Goal: Information Seeking & Learning: Learn about a topic

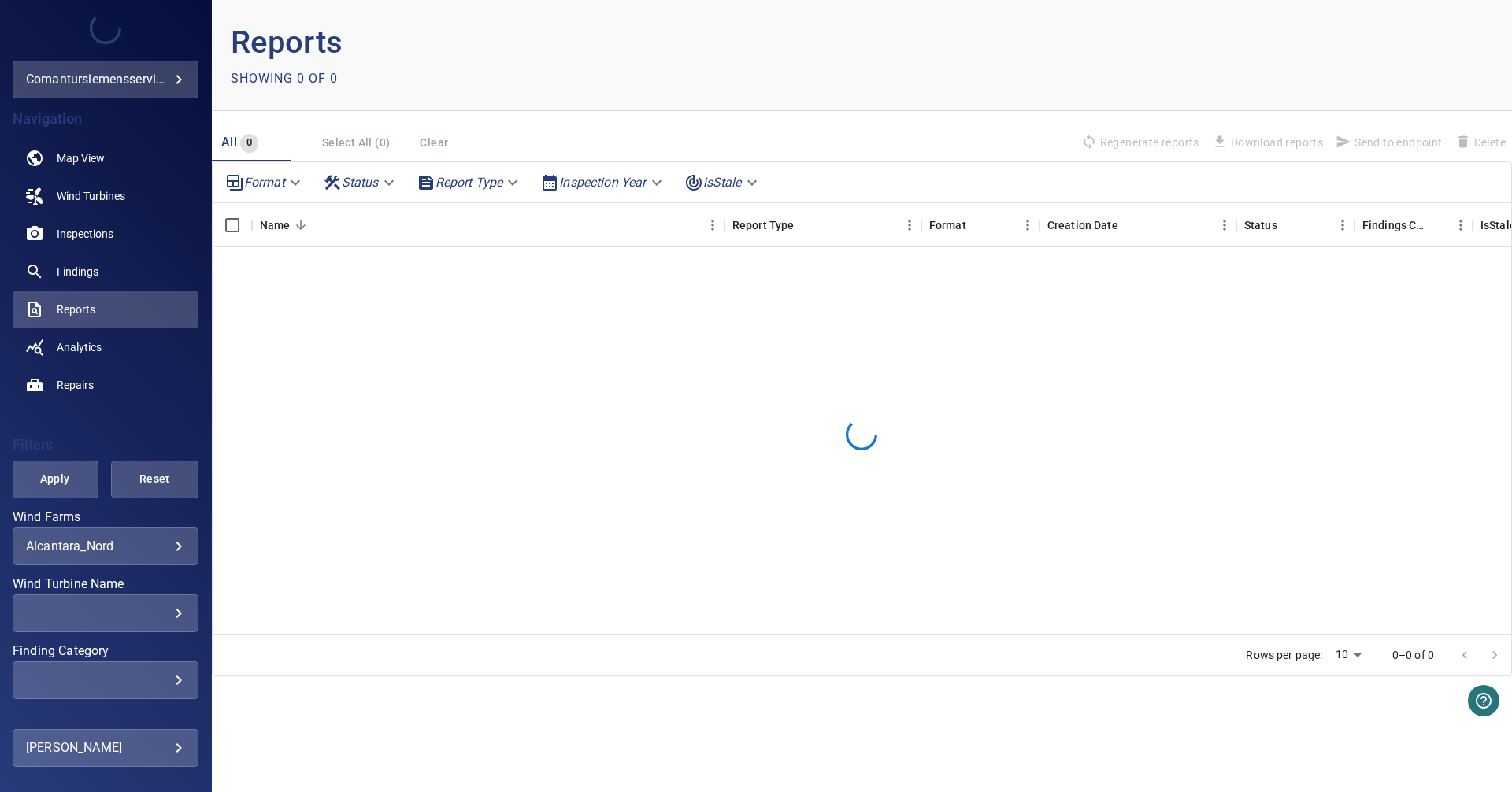
click at [165, 555] on body "**********" at bounding box center [756, 396] width 1512 height 792
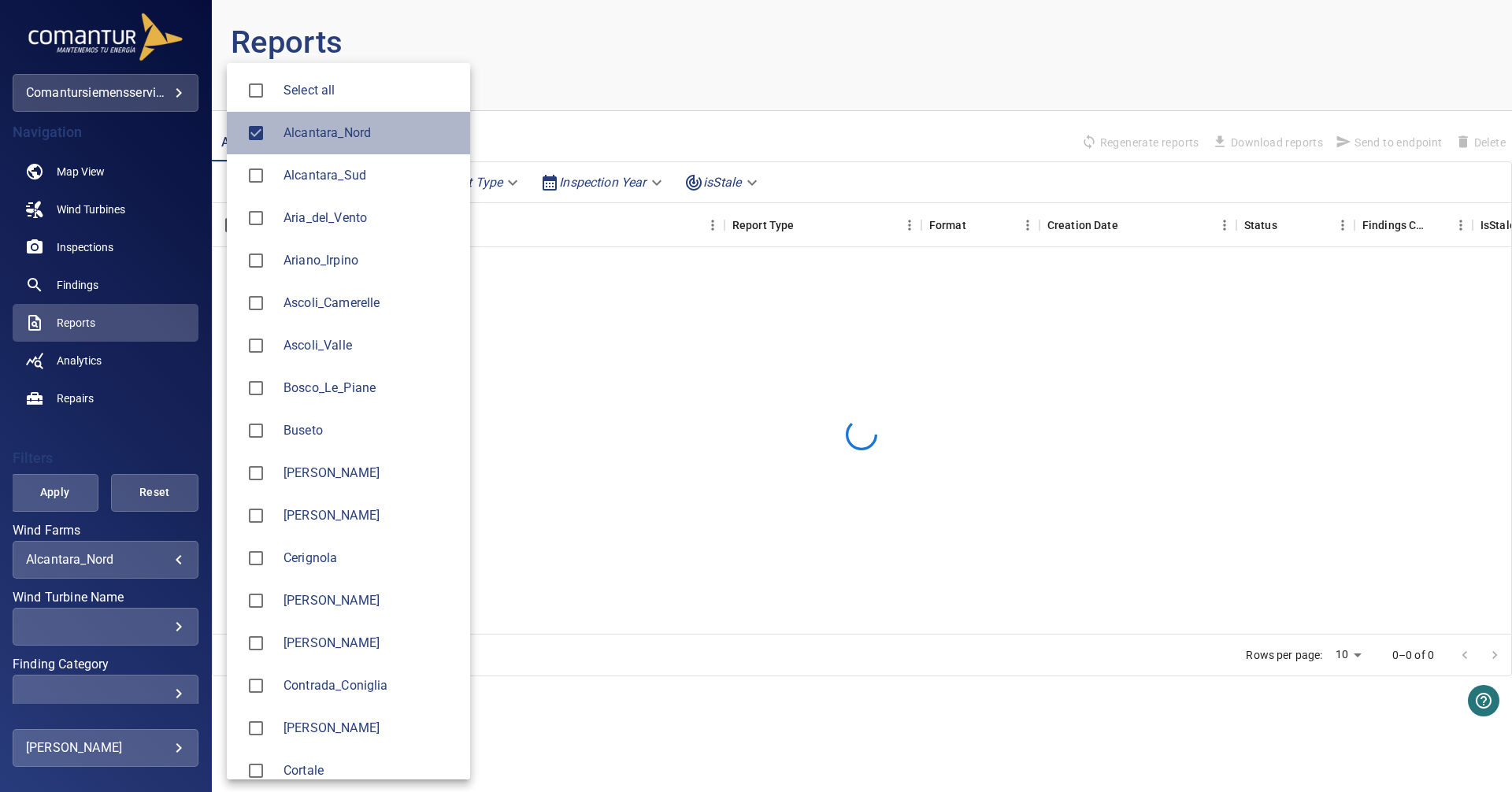
drag, startPoint x: 339, startPoint y: 145, endPoint x: 338, endPoint y: 174, distance: 29.0
click at [339, 145] on li "Alcantara_Nord" at bounding box center [348, 133] width 244 height 43
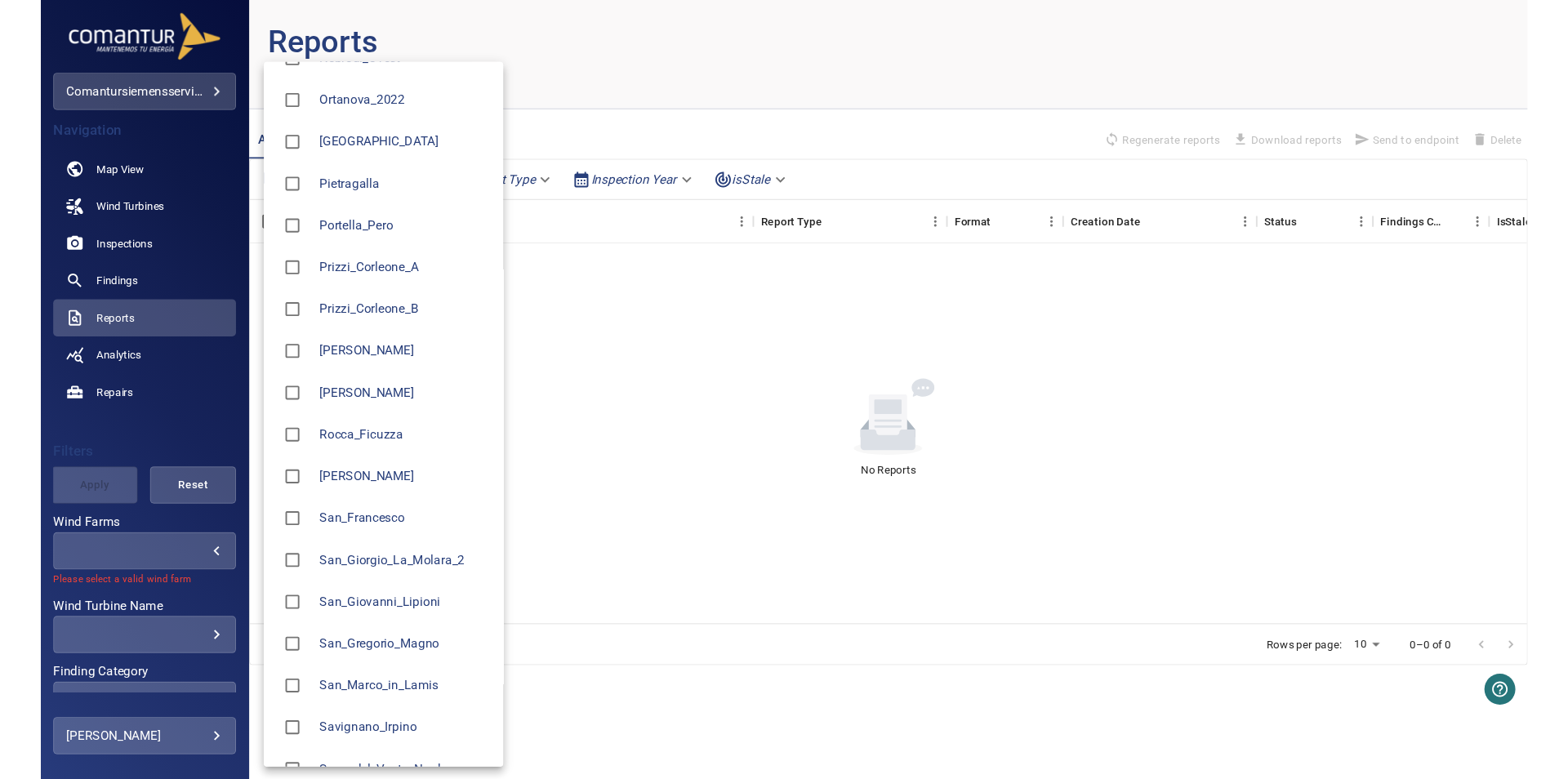
scroll to position [1486, 0]
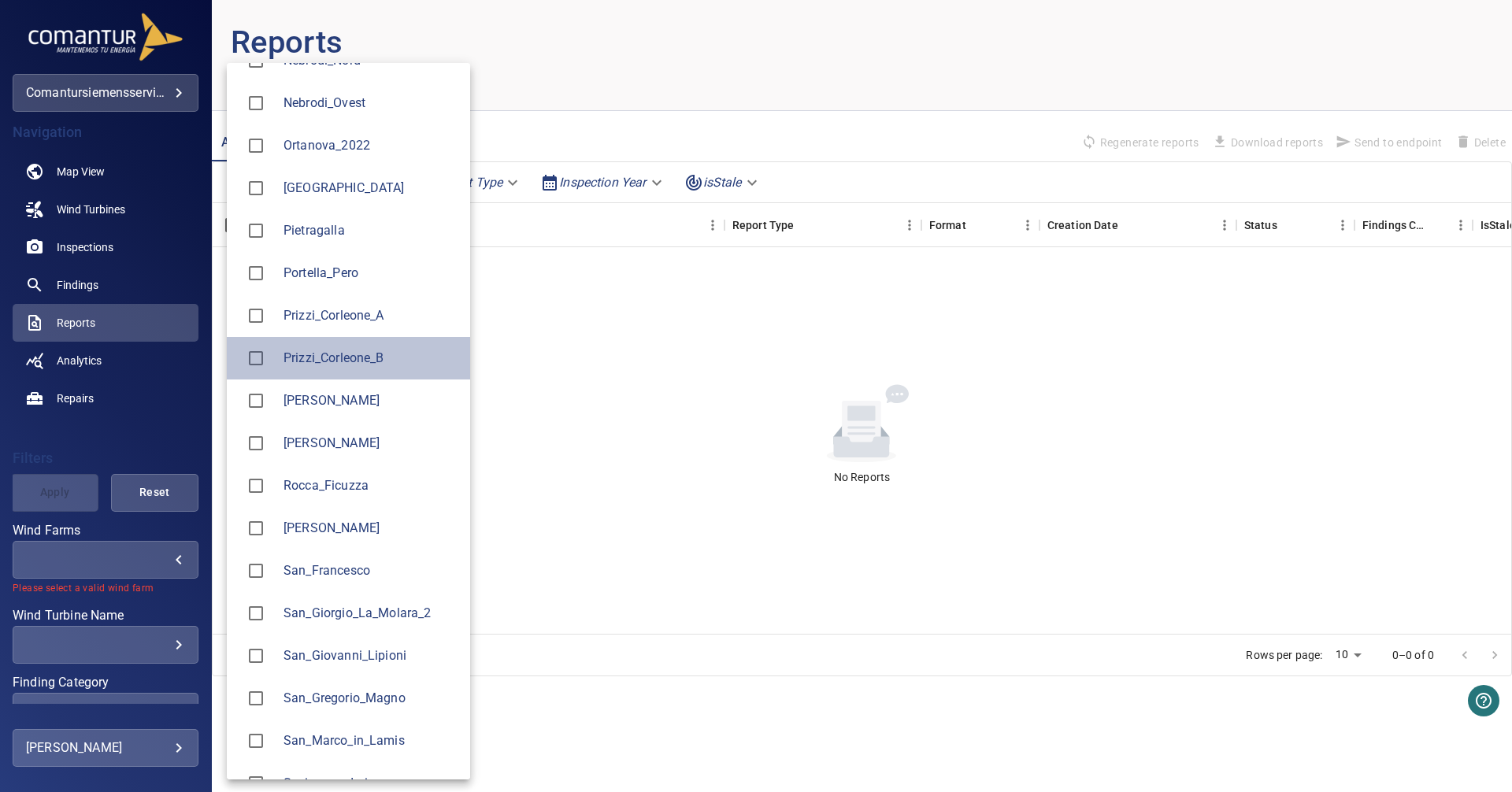
click at [384, 343] on li "Prizzi_Corleone_B" at bounding box center [348, 358] width 244 height 43
type input "**********"
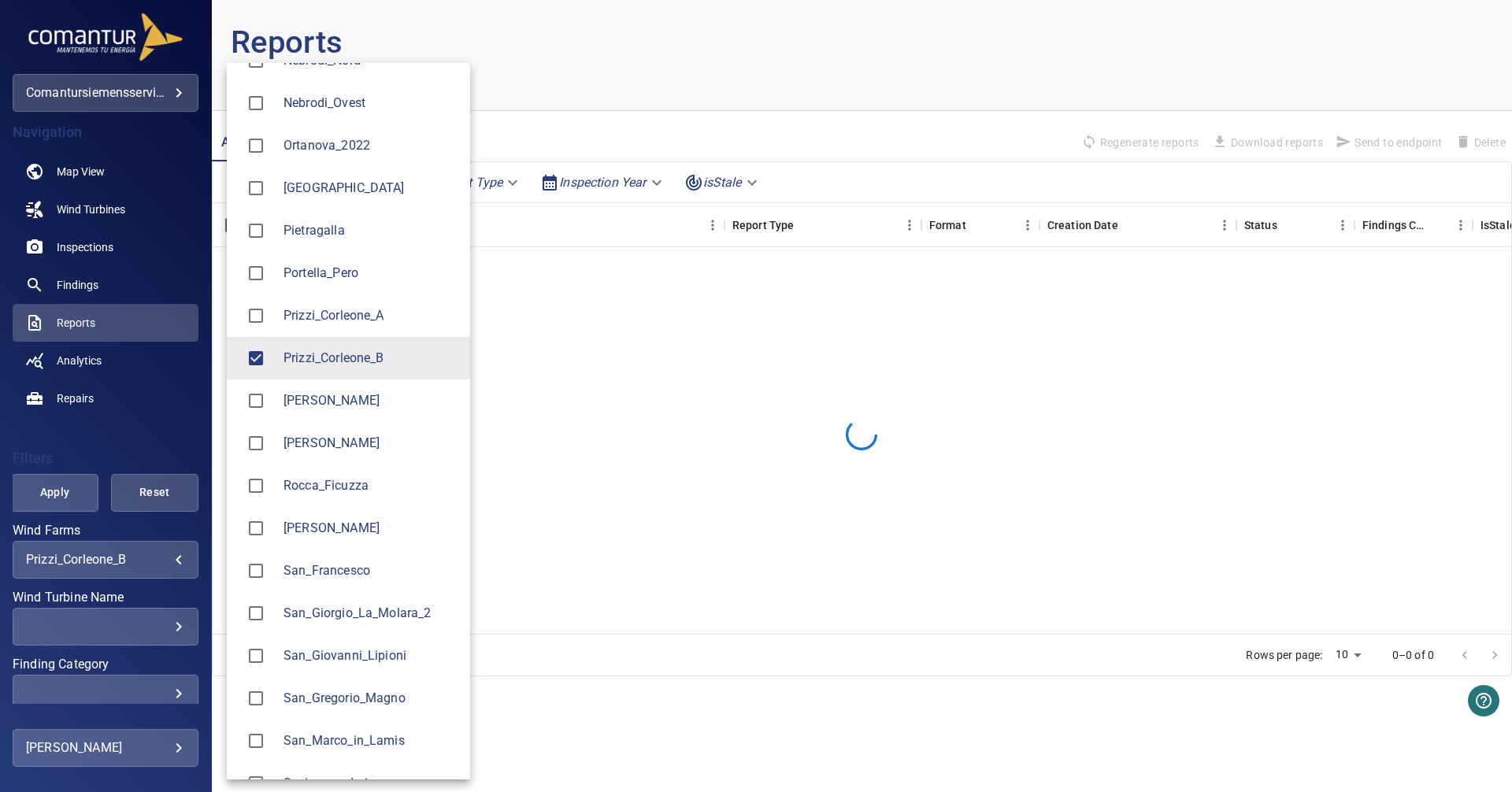
click at [155, 438] on div at bounding box center [756, 396] width 1512 height 792
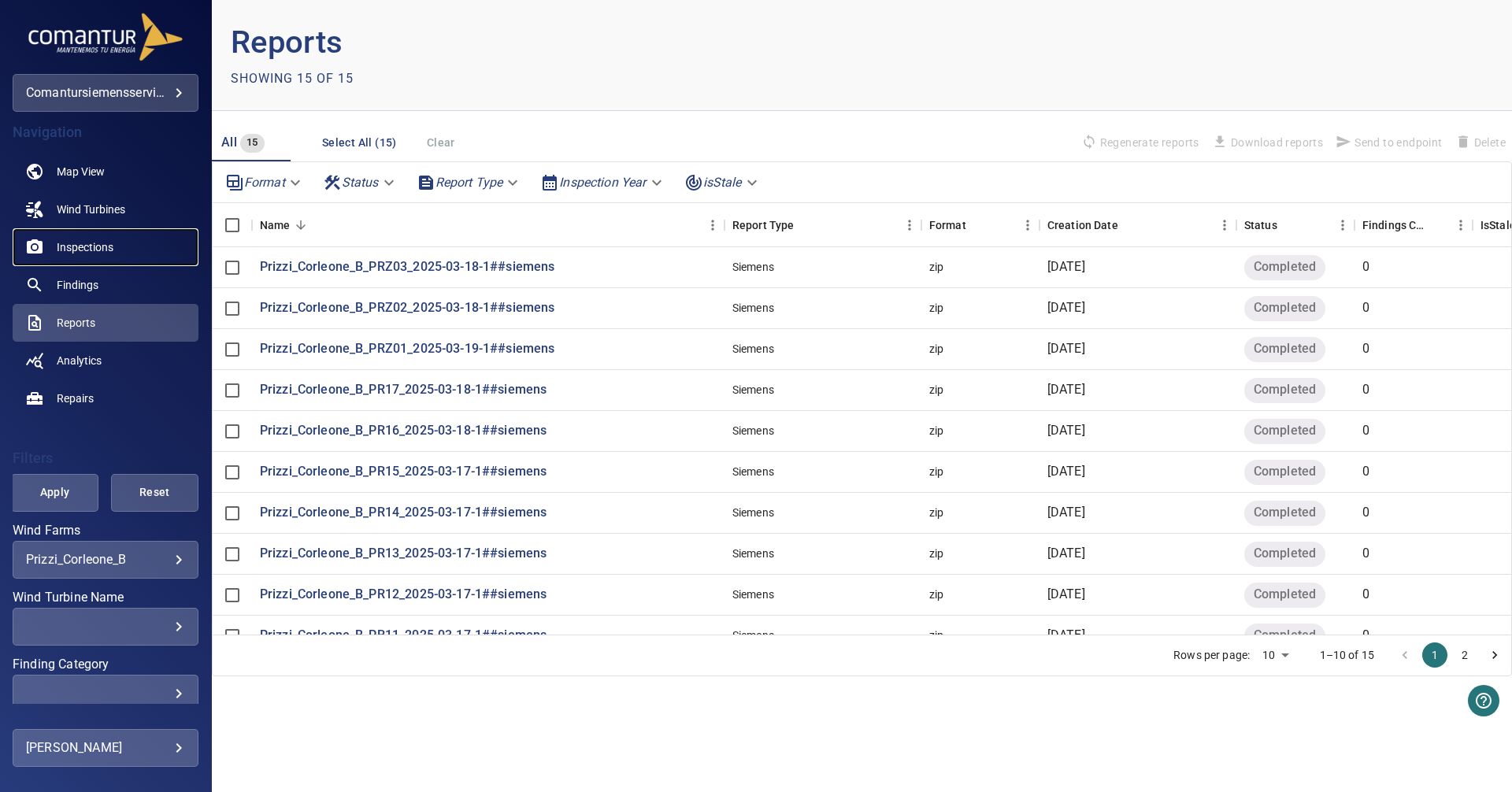
click at [92, 240] on span "Inspections" at bounding box center [85, 246] width 56 height 15
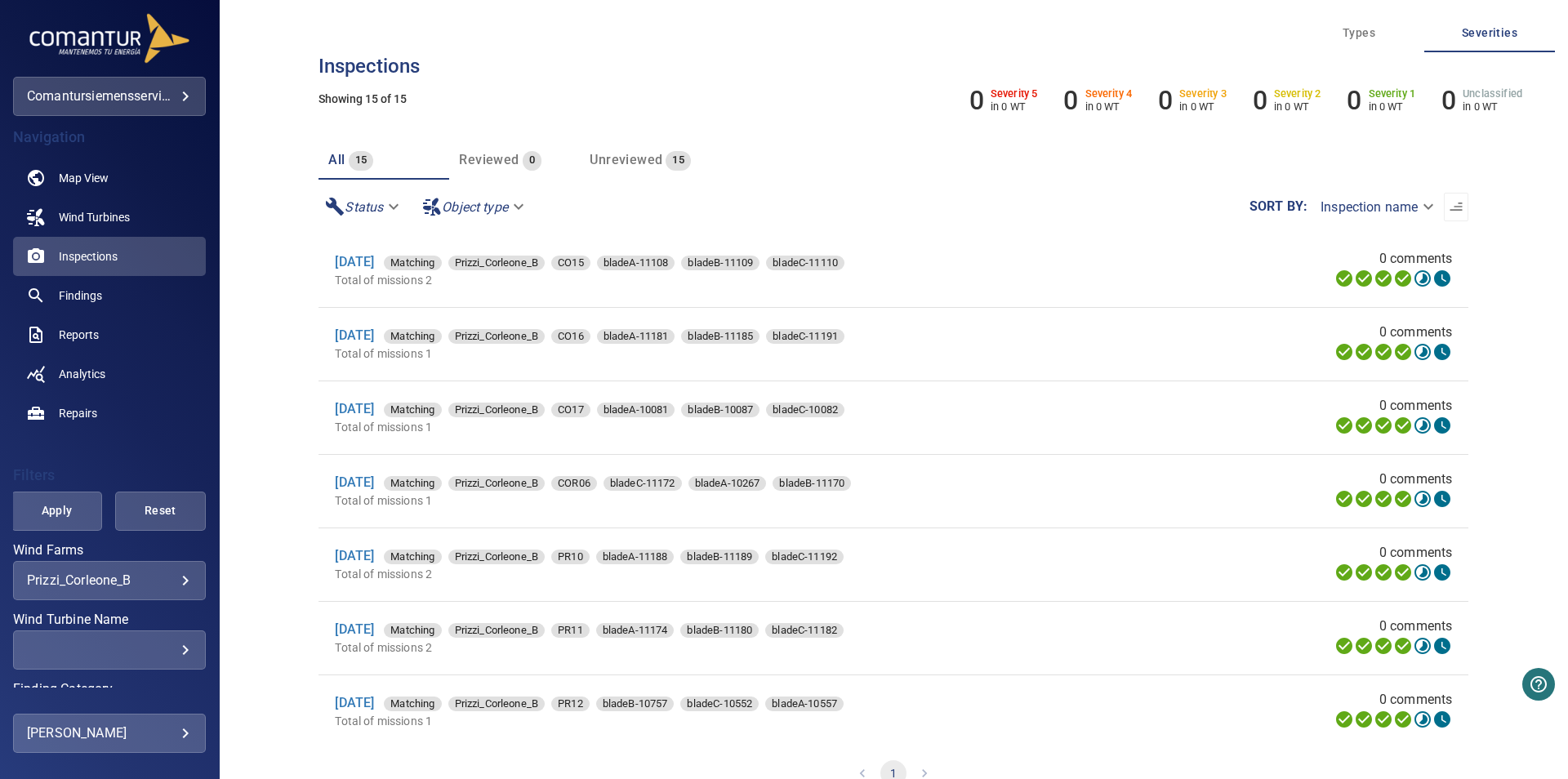
click at [141, 588] on body "**********" at bounding box center [784, 390] width 1568 height 779
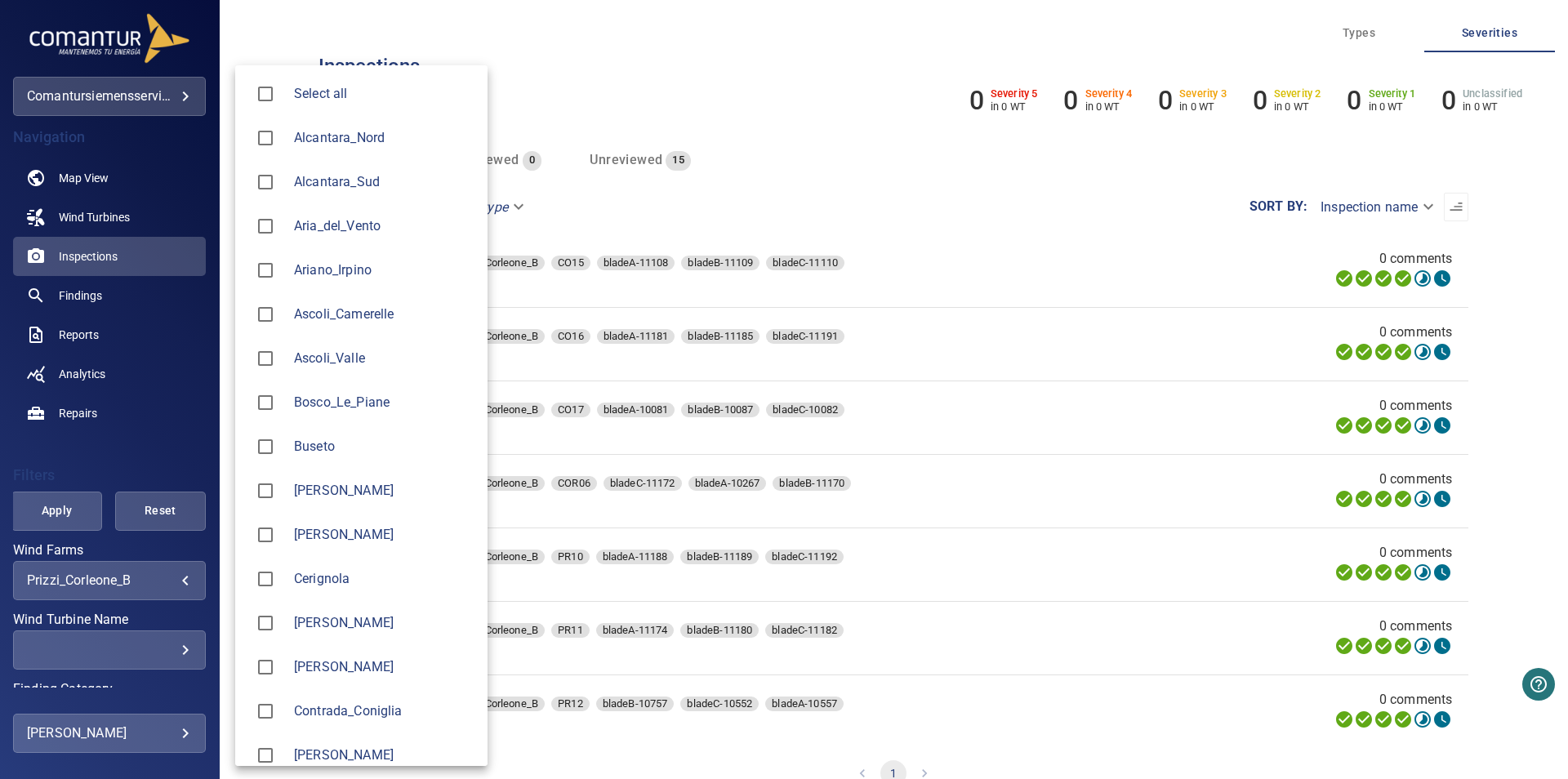
scroll to position [1443, 0]
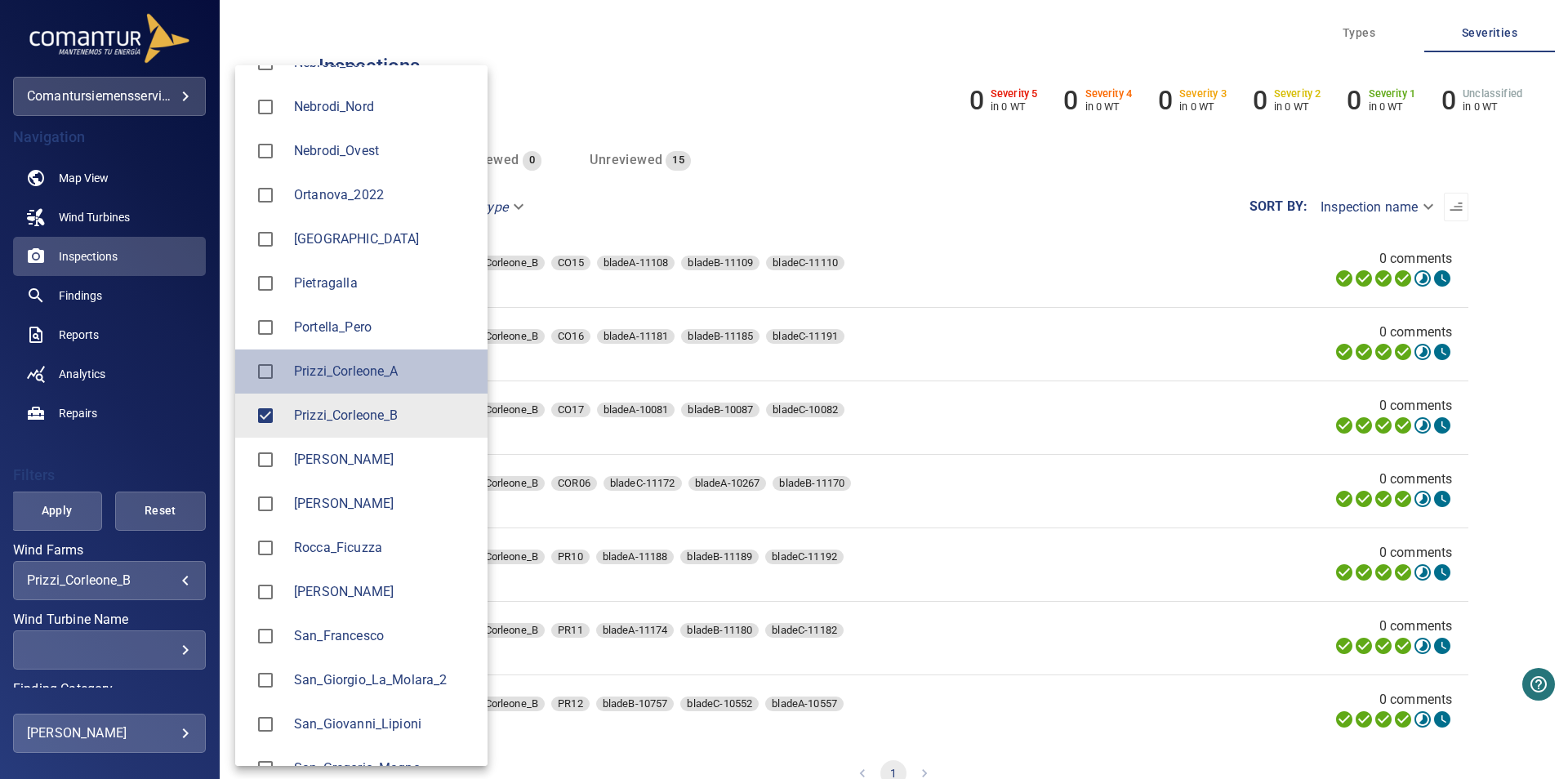
click at [338, 373] on span "Prizzi_Corleone_A" at bounding box center [384, 372] width 180 height 20
click at [324, 413] on span "Prizzi_Corleone_B" at bounding box center [384, 415] width 180 height 20
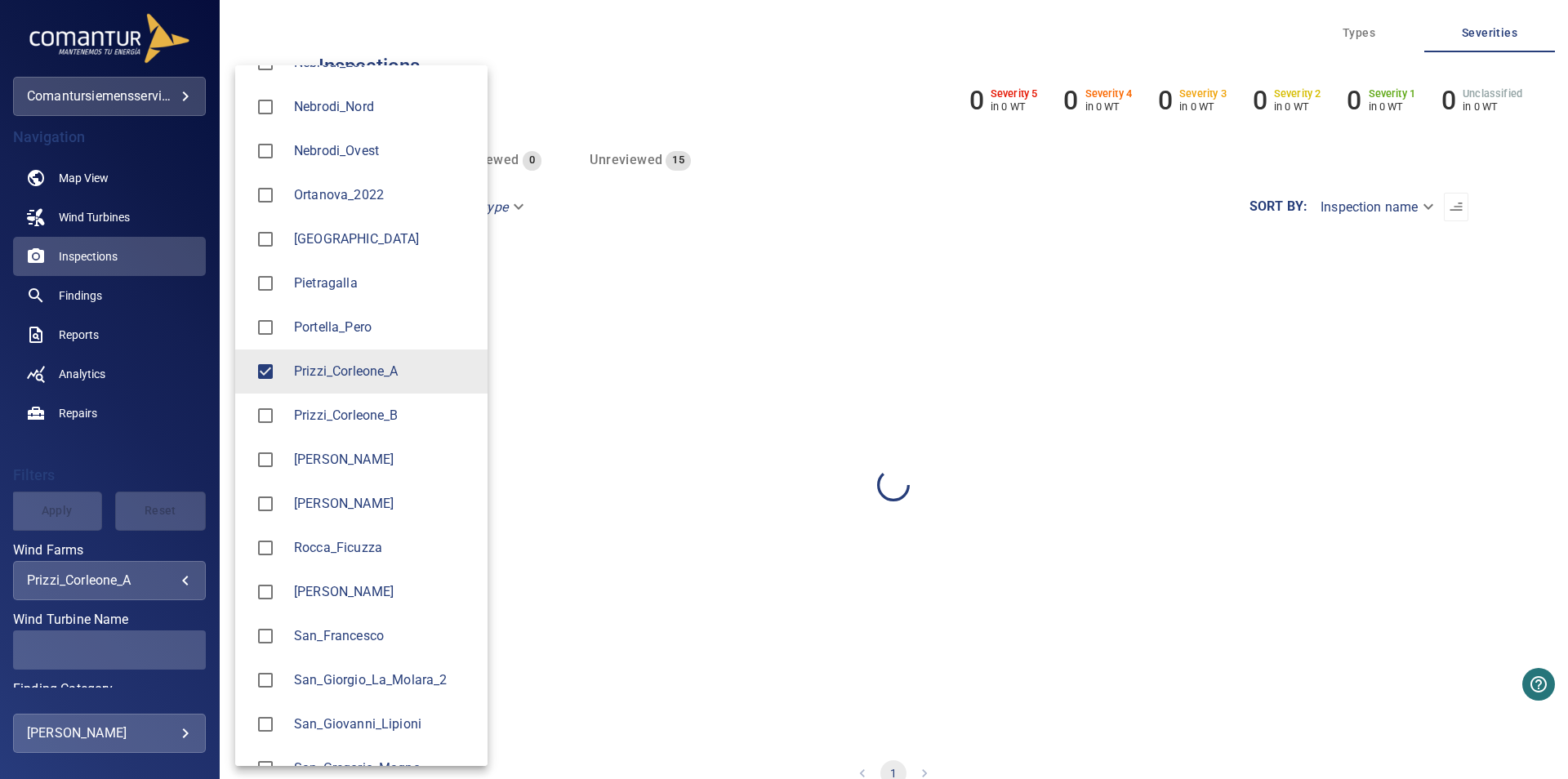
type input "**********"
click at [142, 457] on div at bounding box center [784, 390] width 1568 height 779
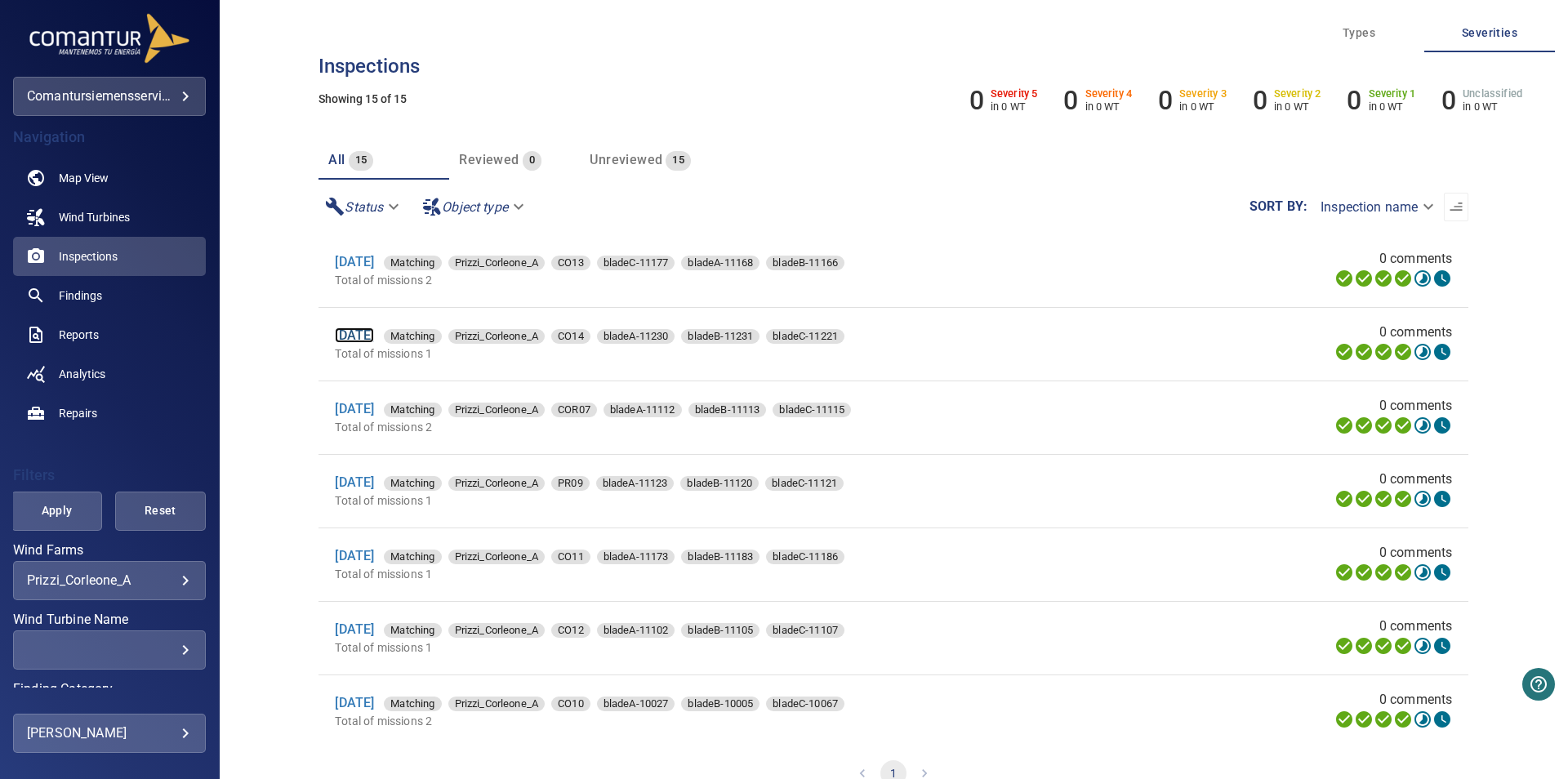
click at [374, 332] on link "[DATE]" at bounding box center [355, 335] width 40 height 15
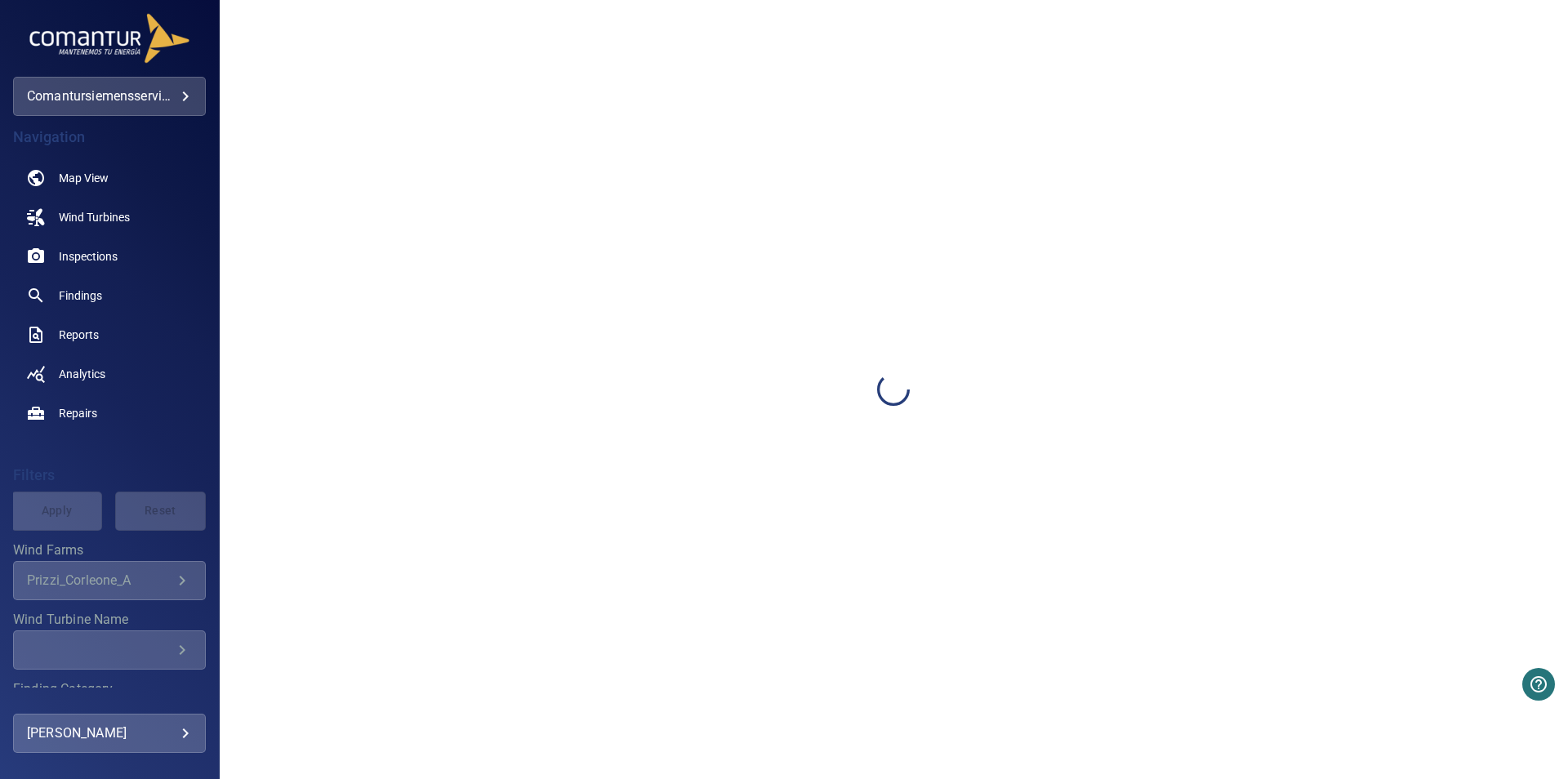
click at [393, 332] on div at bounding box center [894, 390] width 1348 height 779
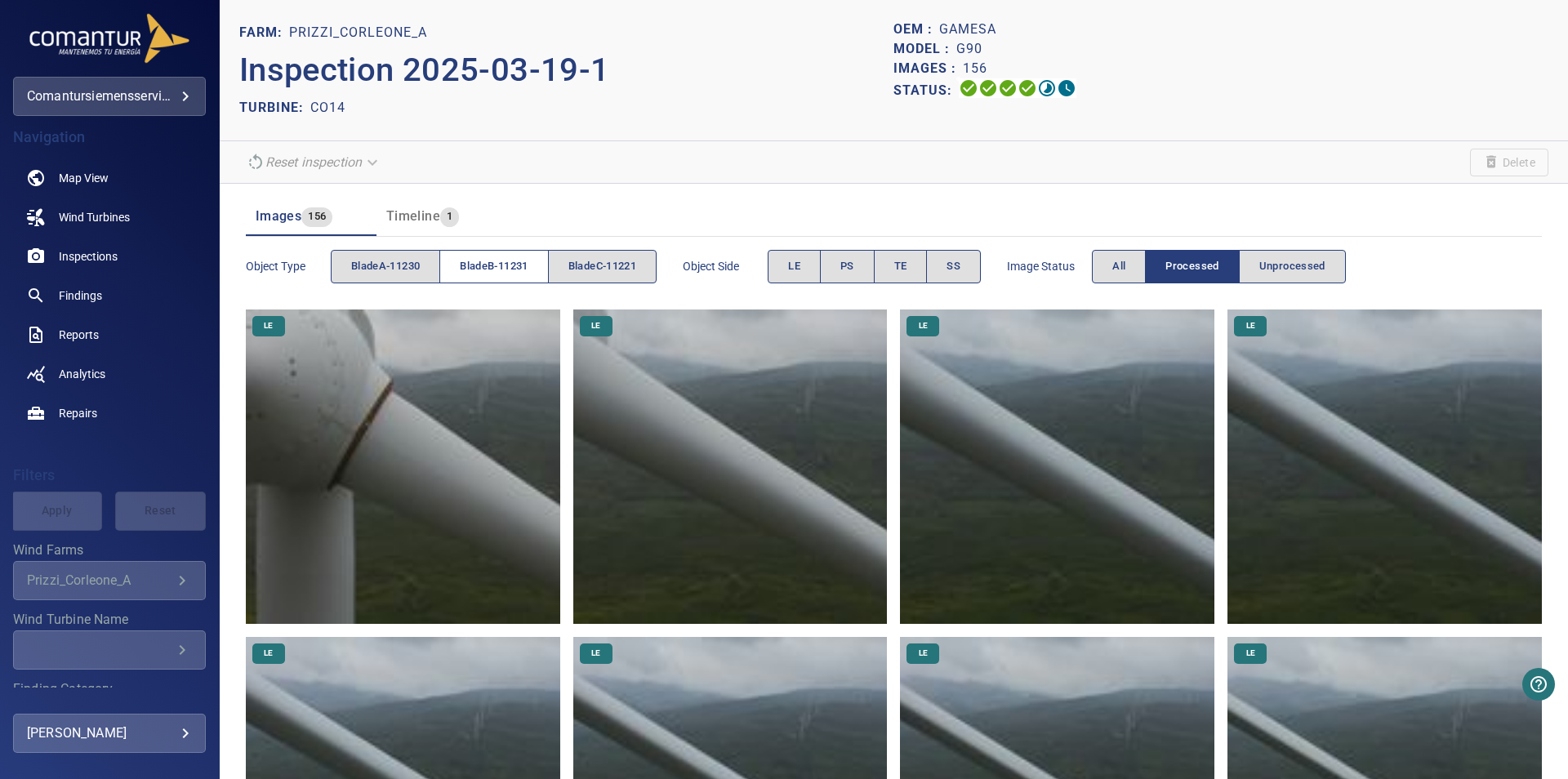
click at [472, 268] on span "bladeB-11231" at bounding box center [494, 267] width 68 height 19
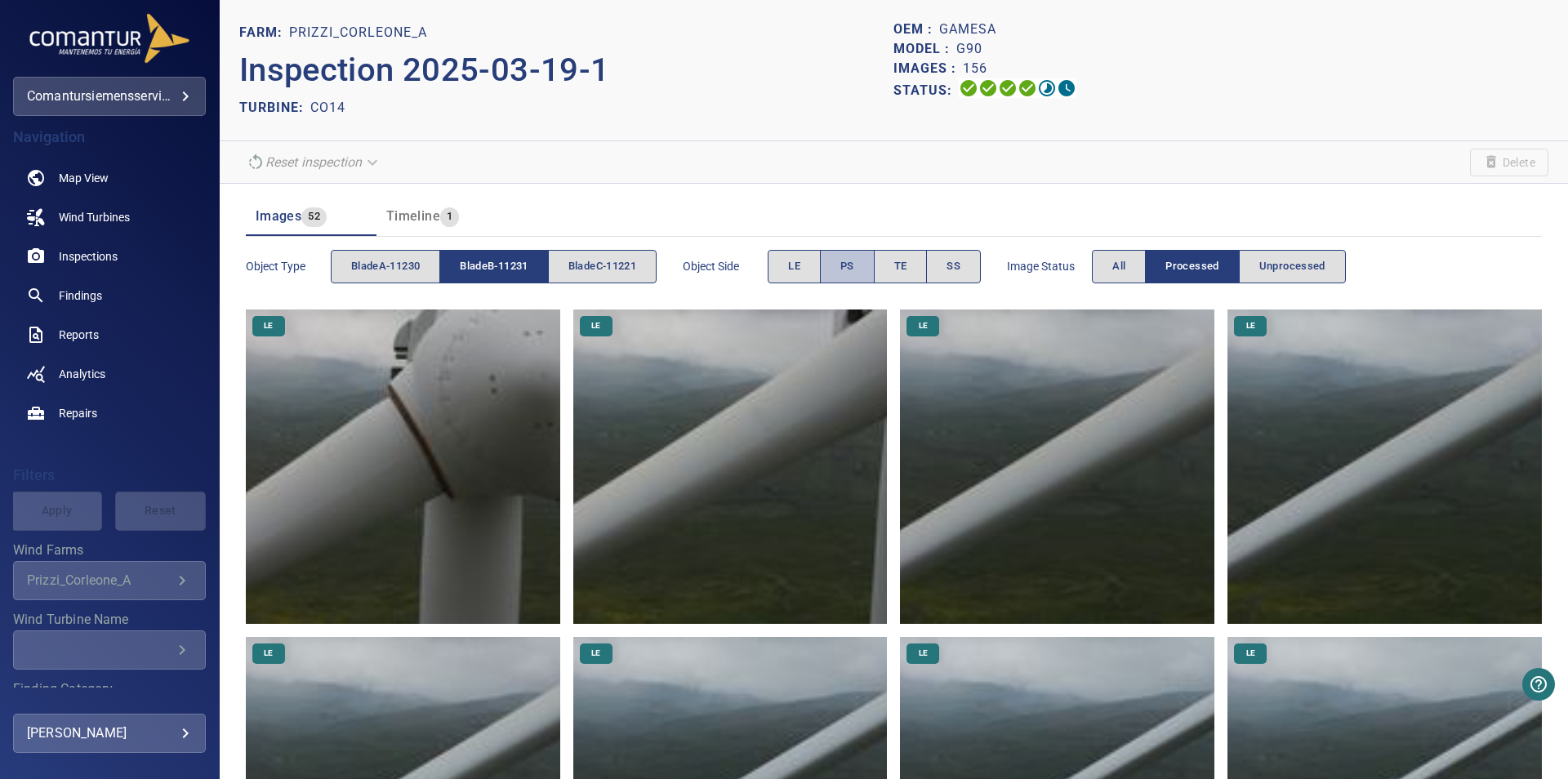
click at [854, 273] on span "PS" at bounding box center [847, 267] width 14 height 19
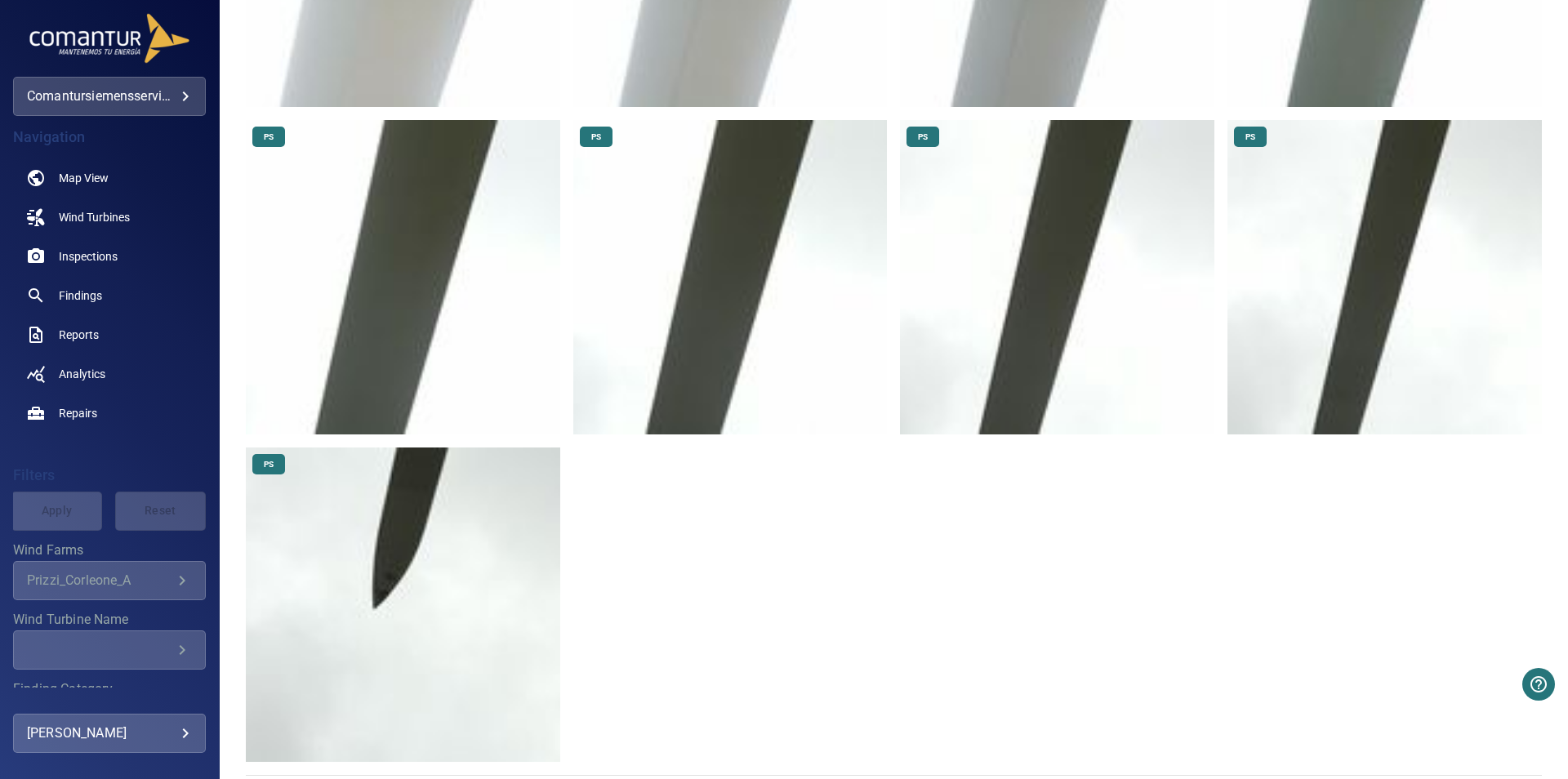
scroll to position [854, 0]
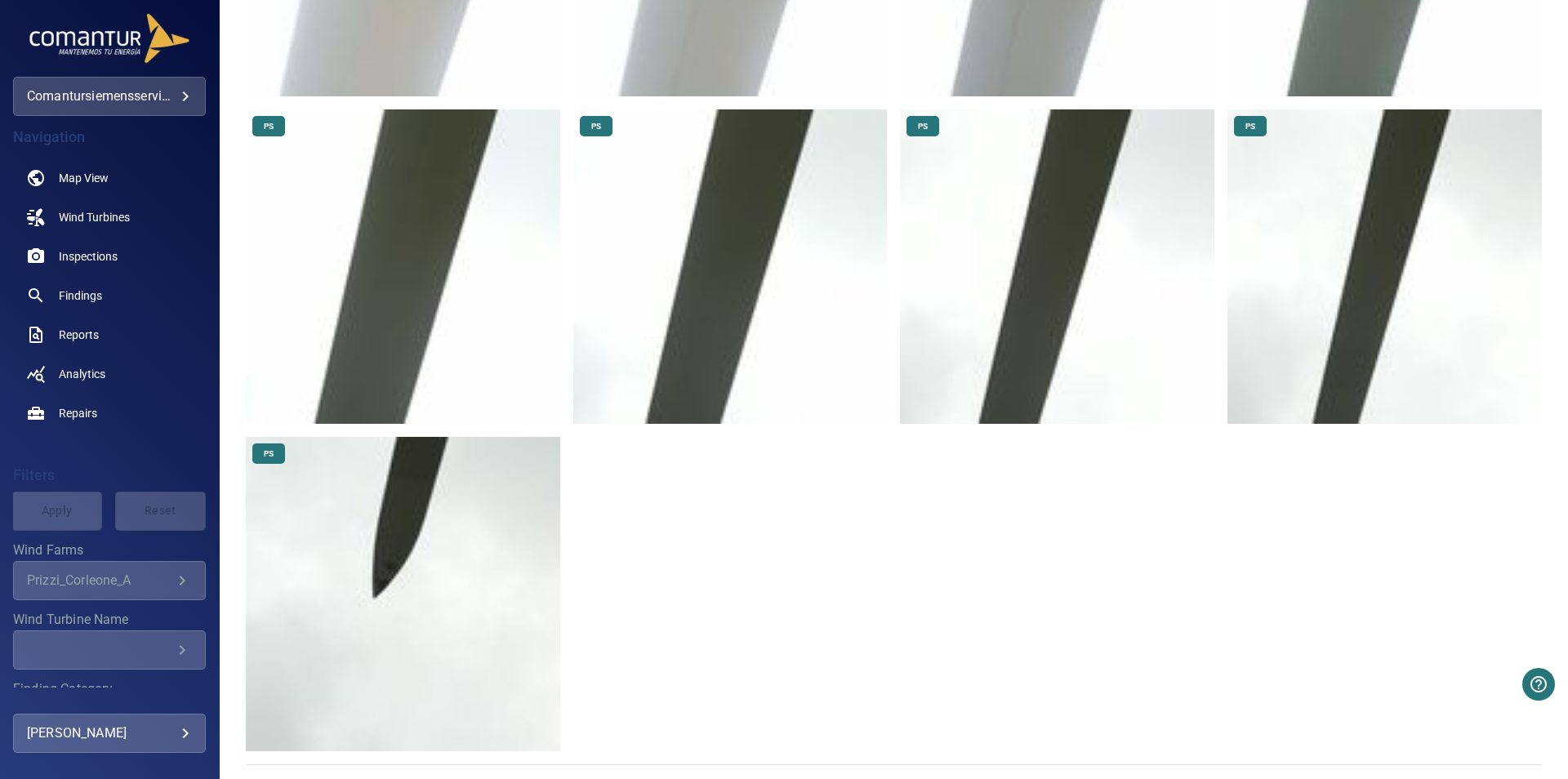
click at [404, 554] on img at bounding box center [403, 593] width 314 height 314
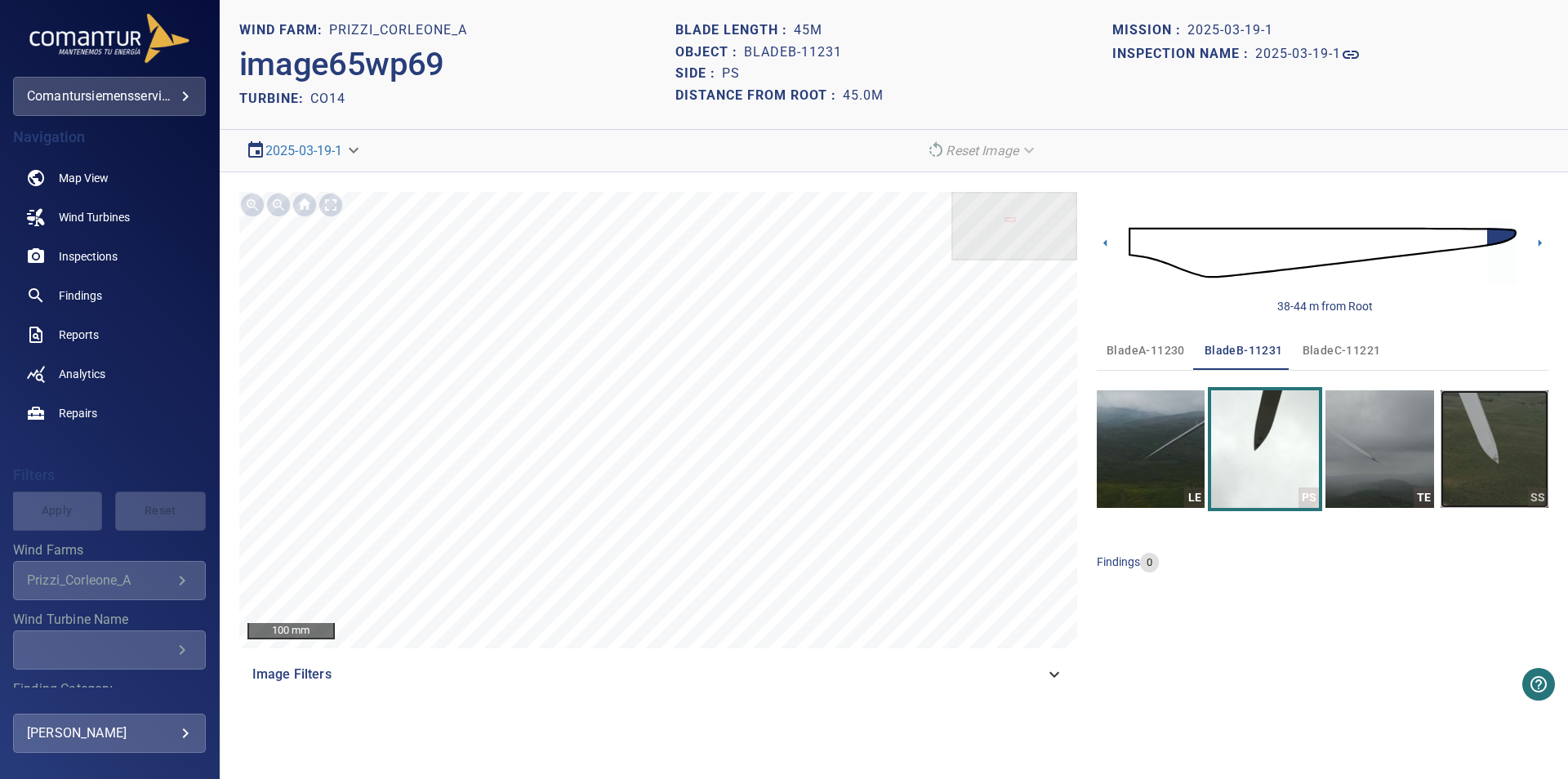
click at [1495, 462] on img "button" at bounding box center [1494, 449] width 107 height 118
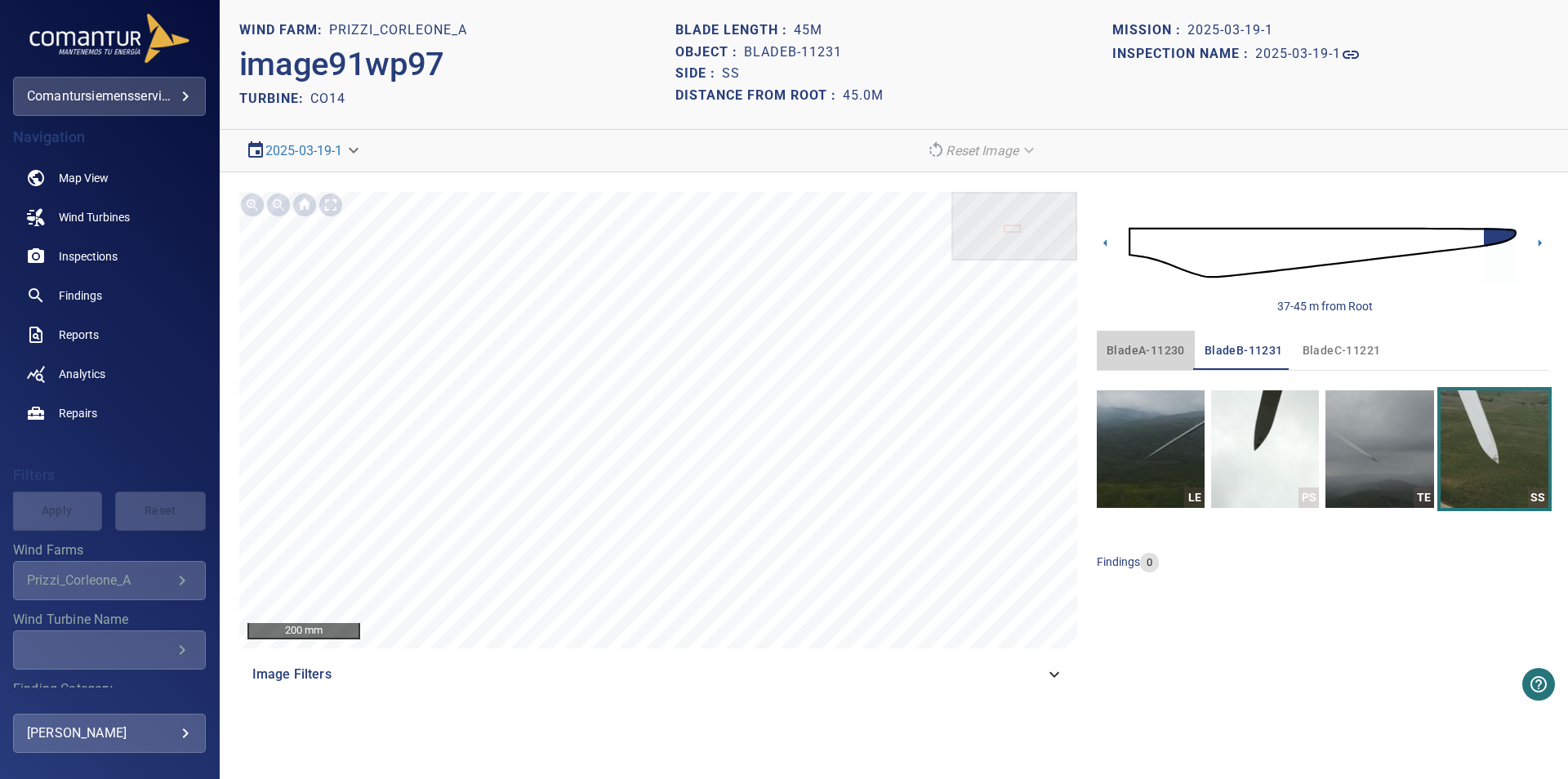
click at [1132, 340] on span "bladeA-11230" at bounding box center [1146, 351] width 78 height 21
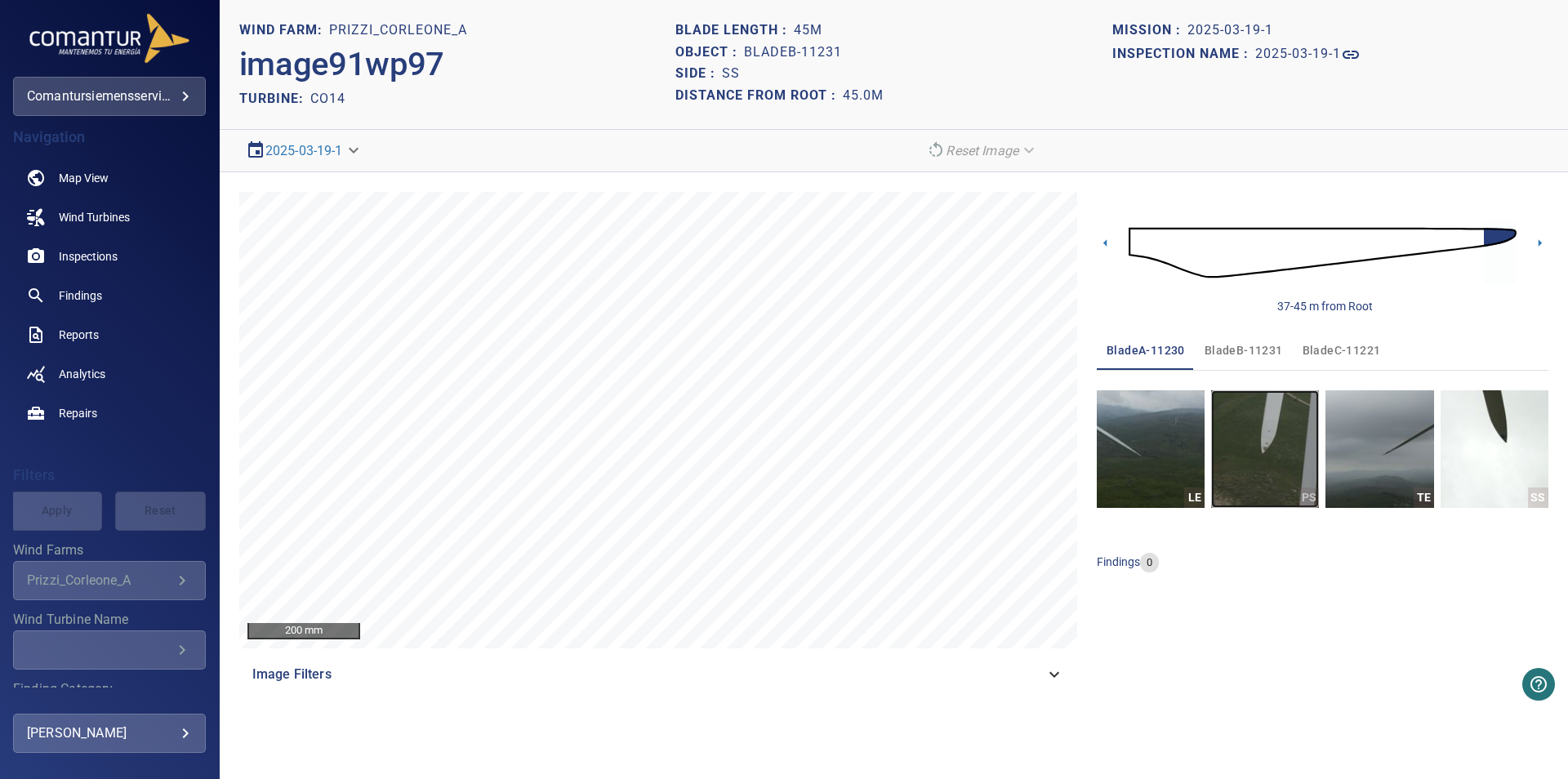
click at [1264, 455] on img "button" at bounding box center [1265, 449] width 107 height 118
click at [1235, 433] on img "button" at bounding box center [1265, 449] width 107 height 118
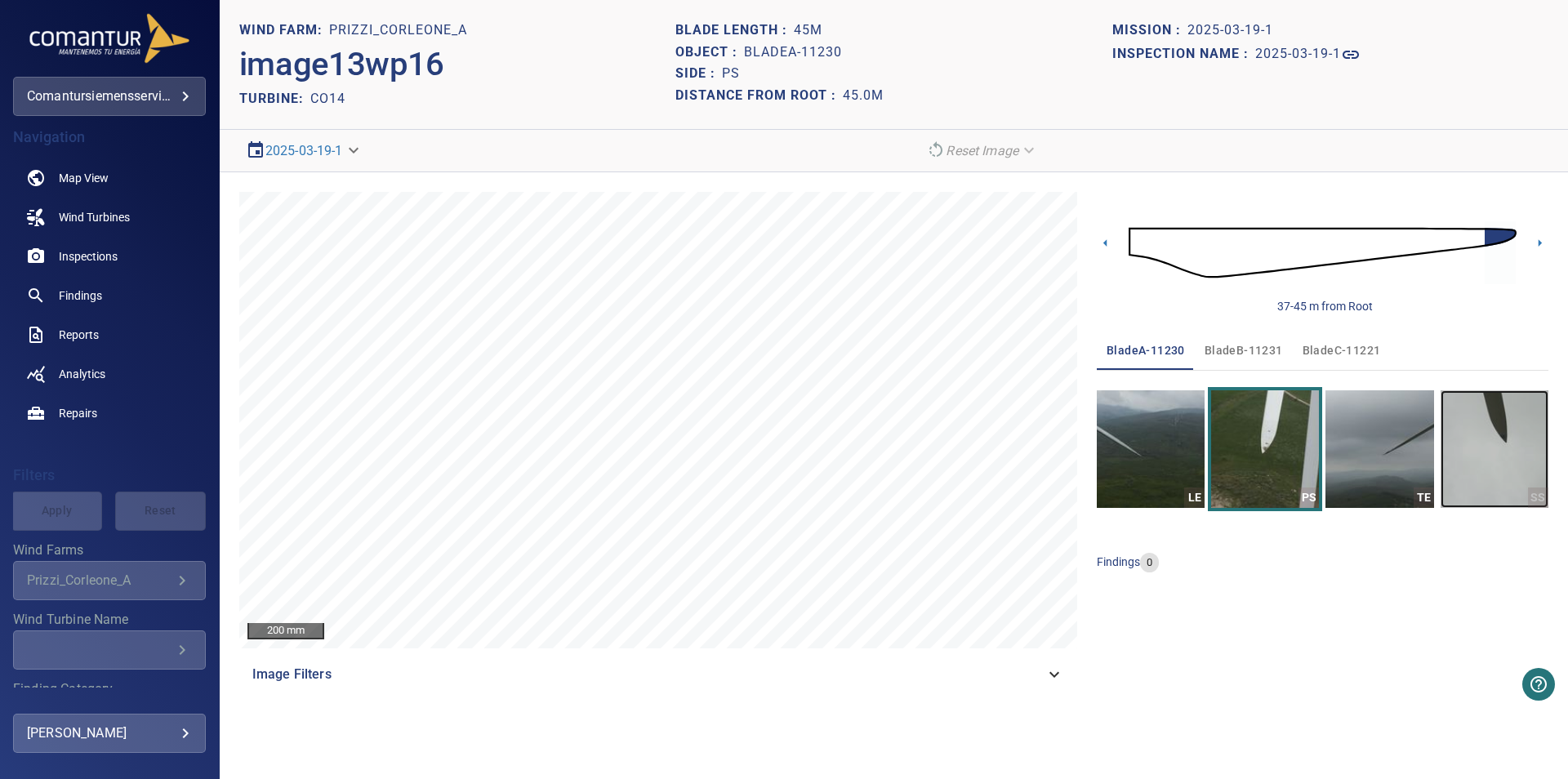
click at [1519, 459] on img "button" at bounding box center [1494, 449] width 107 height 118
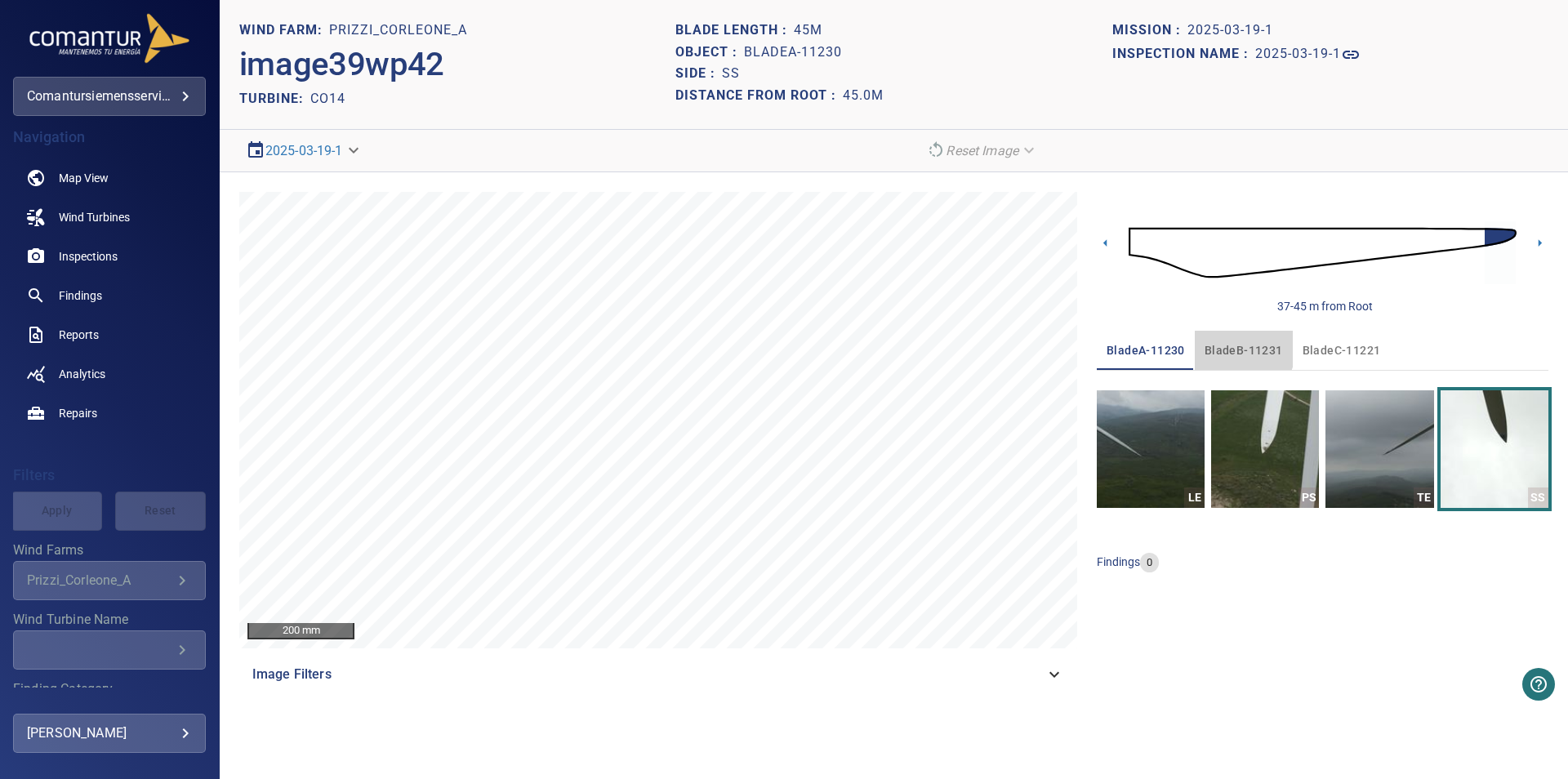
click at [1234, 348] on span "bladeB-11231" at bounding box center [1244, 351] width 78 height 21
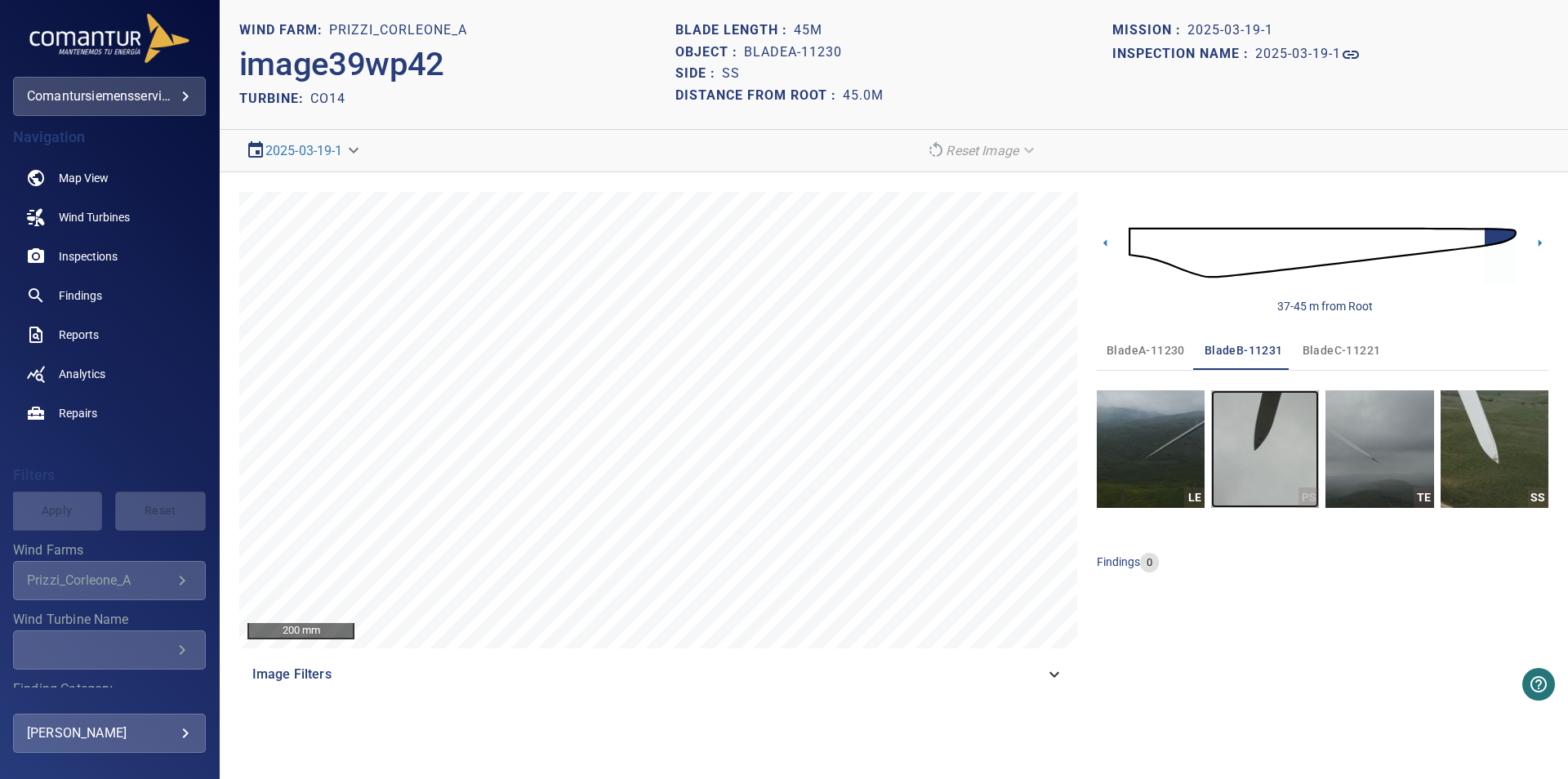
click at [1240, 440] on img "button" at bounding box center [1265, 449] width 107 height 118
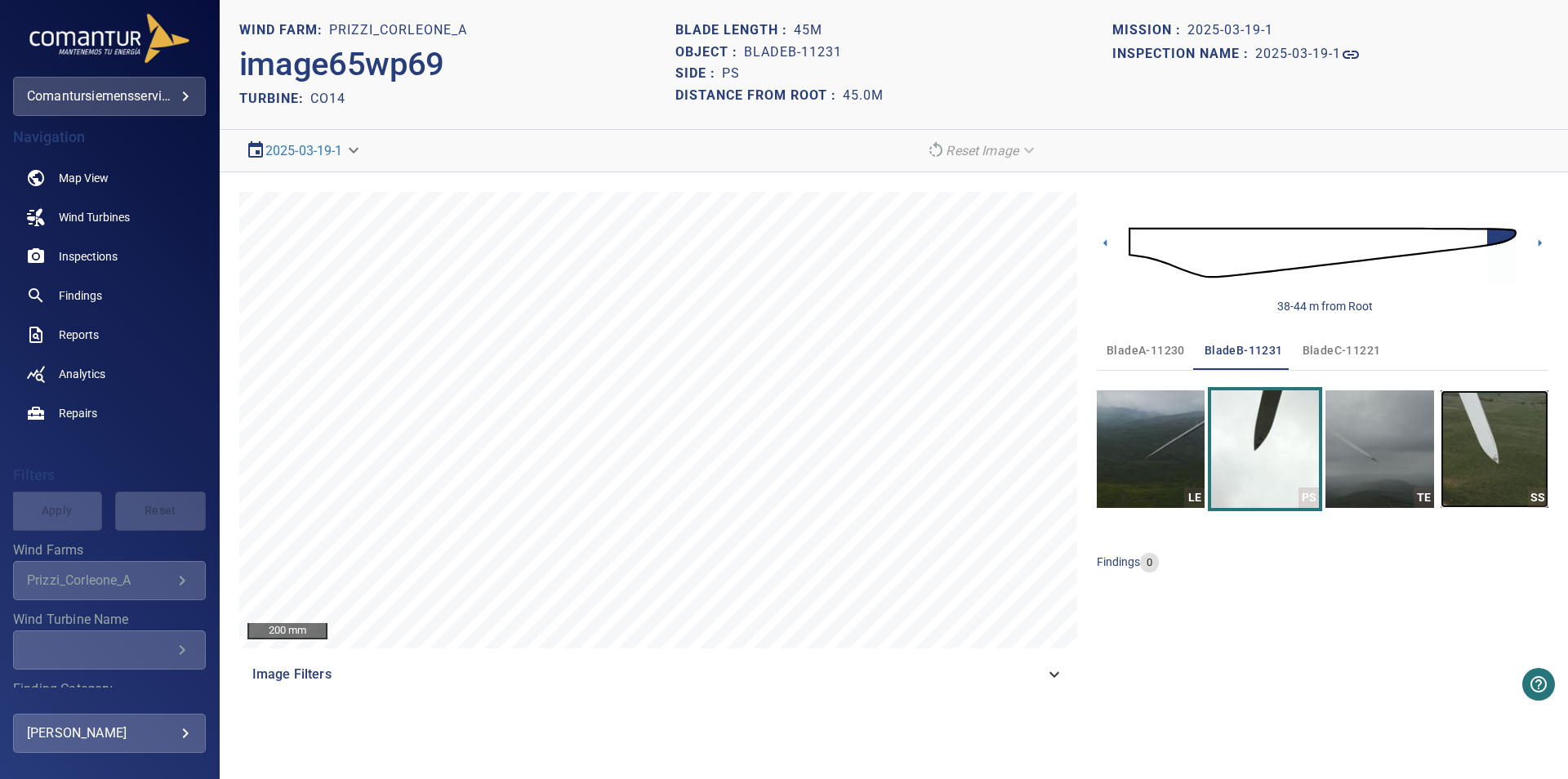
click at [1473, 479] on img "button" at bounding box center [1494, 449] width 107 height 118
